Goal: Navigation & Orientation: Find specific page/section

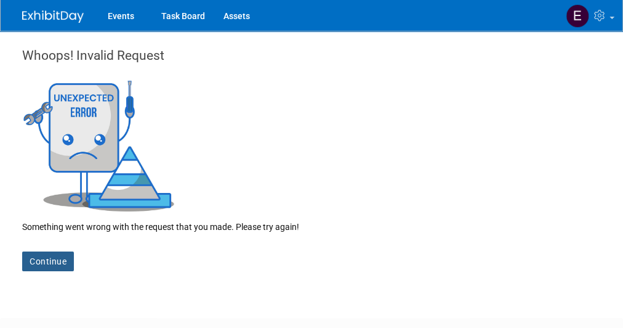
click at [38, 261] on link "Continue" at bounding box center [48, 261] width 52 height 20
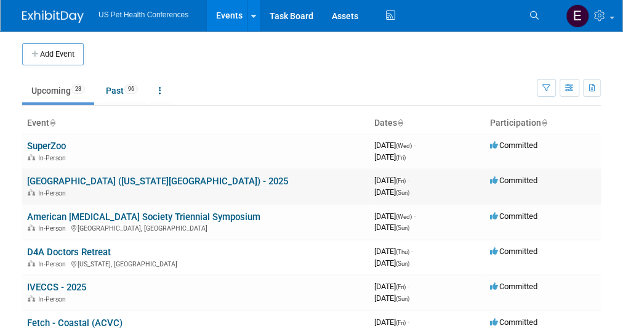
scroll to position [109, 0]
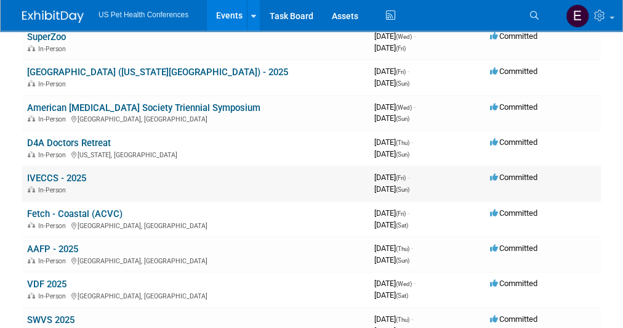
click at [58, 179] on link "IVECCS - 2025" at bounding box center [56, 177] width 59 height 11
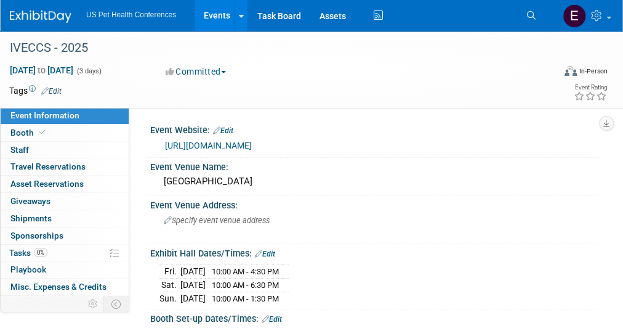
scroll to position [64, 0]
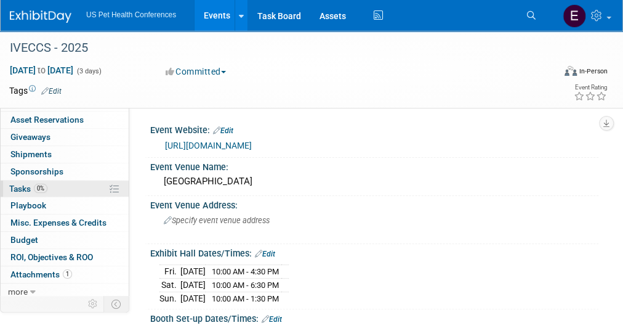
click at [33, 184] on span "Tasks 0%" at bounding box center [28, 189] width 38 height 10
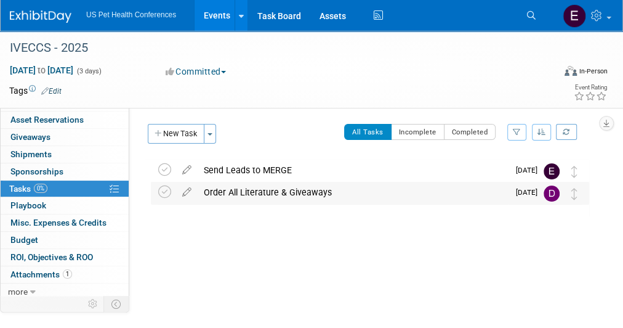
click at [238, 185] on div "Order All Literature & Giveaways" at bounding box center [353, 192] width 311 height 21
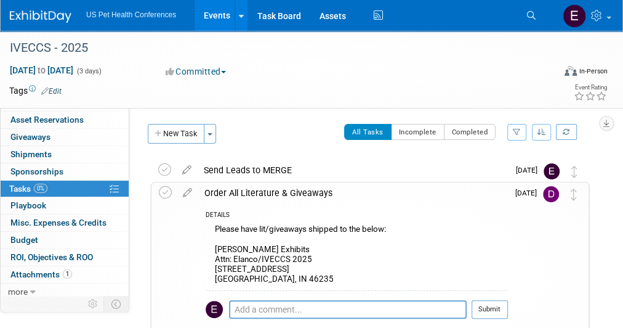
click at [49, 23] on div "US Pet Health Conferences Events Add Event Bulk Upload Events Shareable Event B…" at bounding box center [304, 15] width 588 height 31
click at [47, 16] on img at bounding box center [41, 16] width 62 height 12
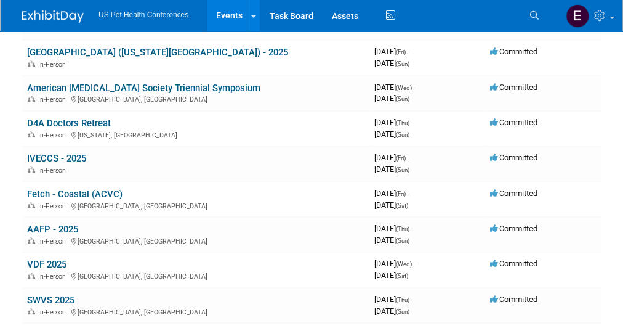
scroll to position [131, 0]
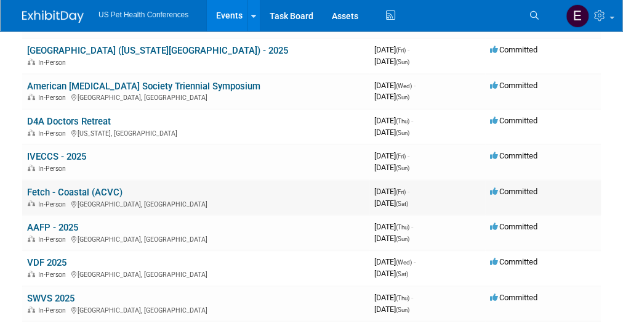
click at [110, 192] on link "Fetch - Coastal (ACVC)" at bounding box center [74, 192] width 95 height 11
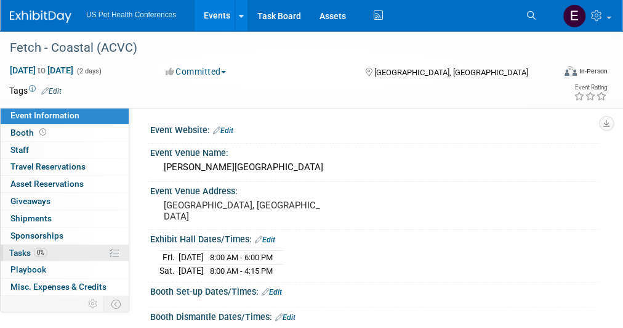
click at [41, 251] on span "0%" at bounding box center [41, 252] width 14 height 9
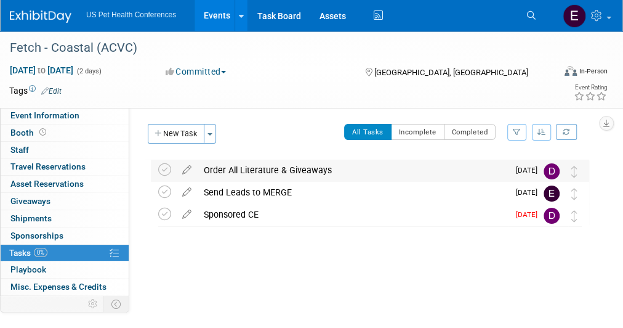
click at [246, 175] on div "Order All Literature & Giveaways" at bounding box center [353, 169] width 311 height 21
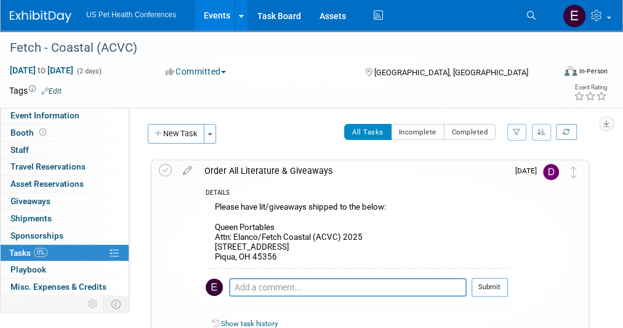
click at [57, 16] on img at bounding box center [41, 16] width 62 height 12
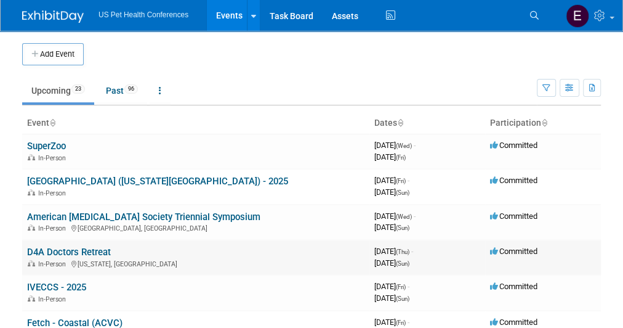
click at [58, 246] on link "D4A Doctors Retreat" at bounding box center [69, 251] width 84 height 11
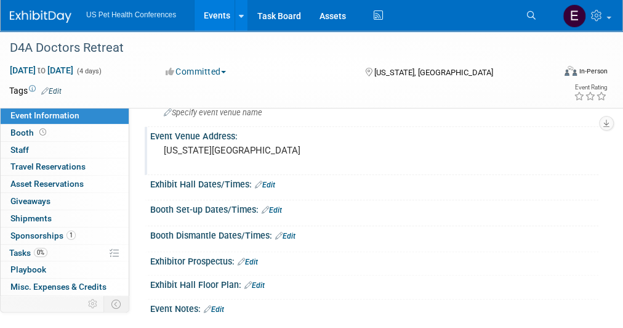
scroll to position [47, 0]
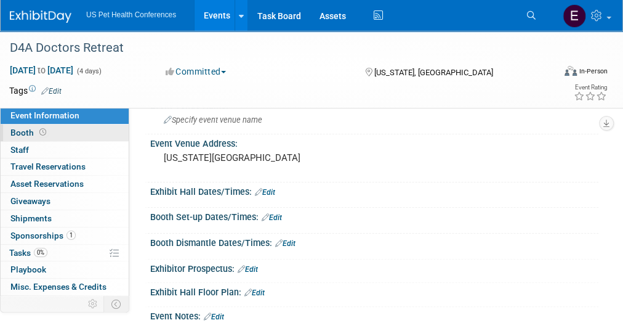
click at [22, 132] on span "Booth" at bounding box center [29, 132] width 38 height 10
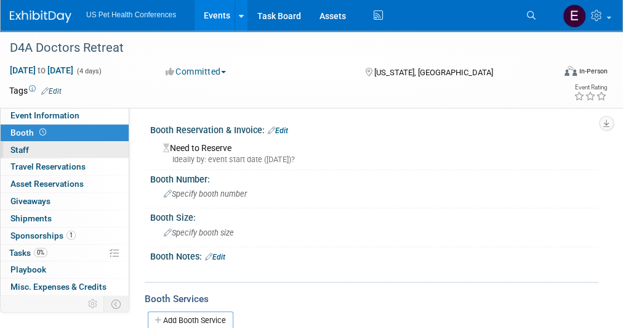
click at [41, 149] on link "0 Staff 0" at bounding box center [65, 150] width 128 height 17
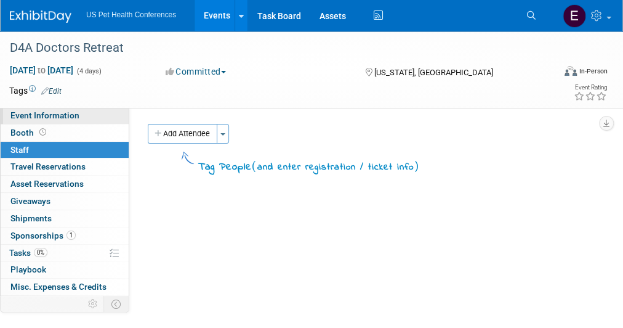
click at [46, 115] on span "Event Information" at bounding box center [44, 115] width 69 height 10
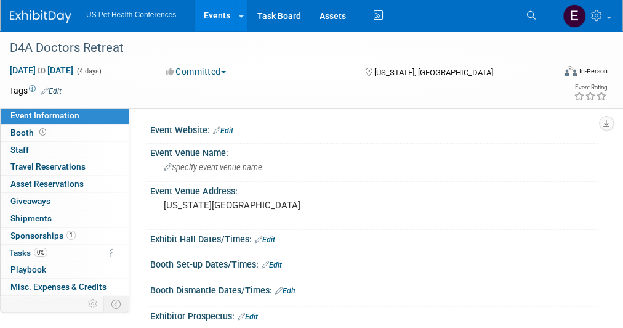
click at [62, 17] on img at bounding box center [41, 16] width 62 height 12
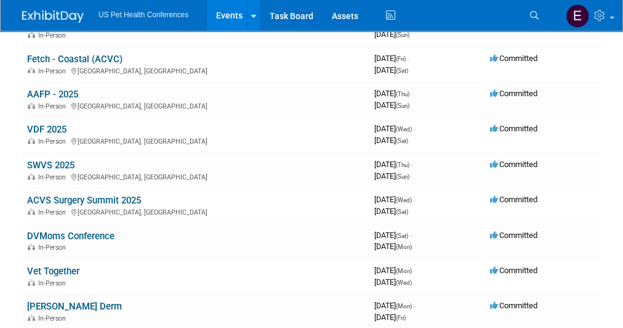
scroll to position [264, 0]
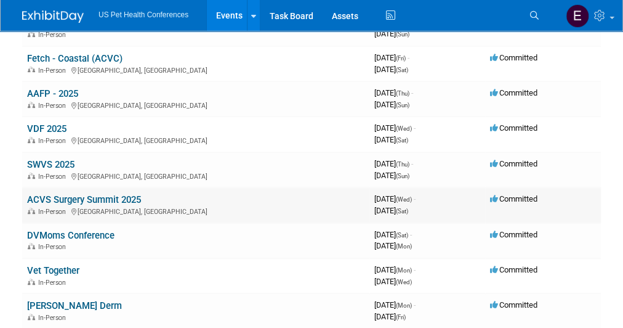
click at [92, 196] on link "ACVS Surgery Summit 2025" at bounding box center [84, 199] width 114 height 11
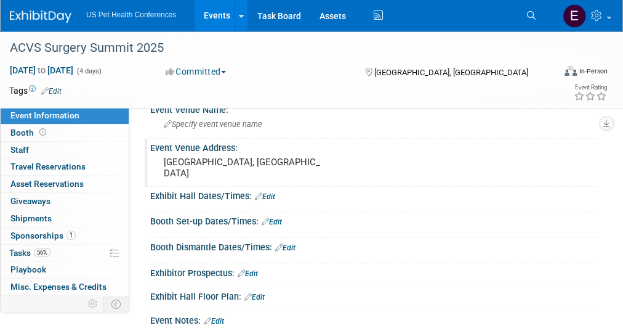
scroll to position [42, 0]
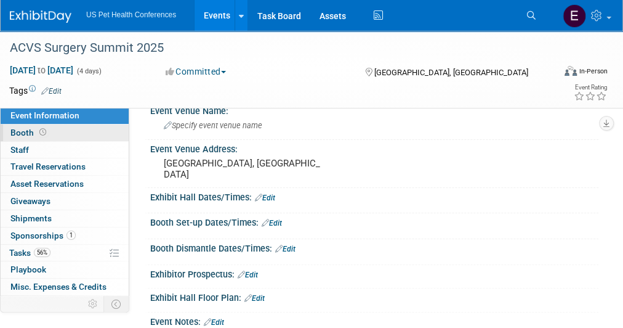
click at [43, 135] on icon at bounding box center [42, 132] width 7 height 7
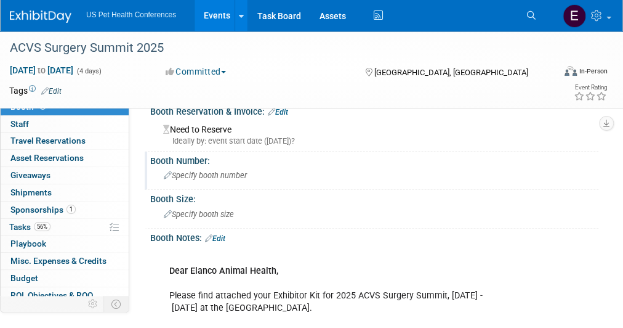
scroll to position [0, 0]
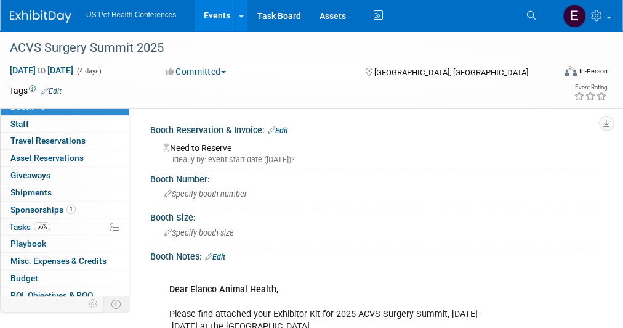
click at [57, 11] on img at bounding box center [41, 16] width 62 height 12
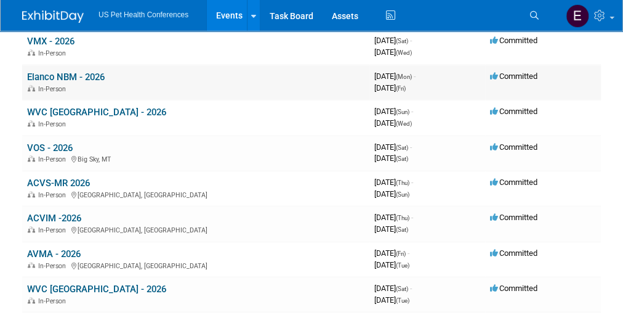
scroll to position [629, 0]
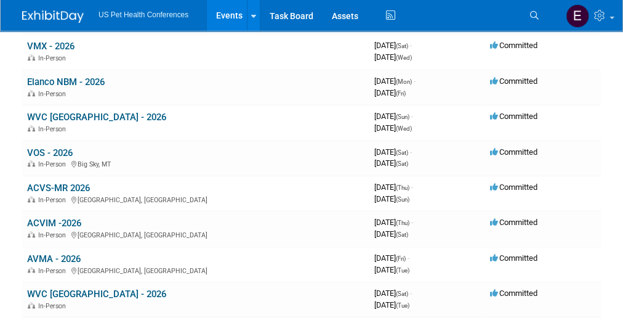
click div "US Pet Health Conferences Events Add Event Bulk Upload Events Shareable Event B…"
